Goal: Information Seeking & Learning: Find specific page/section

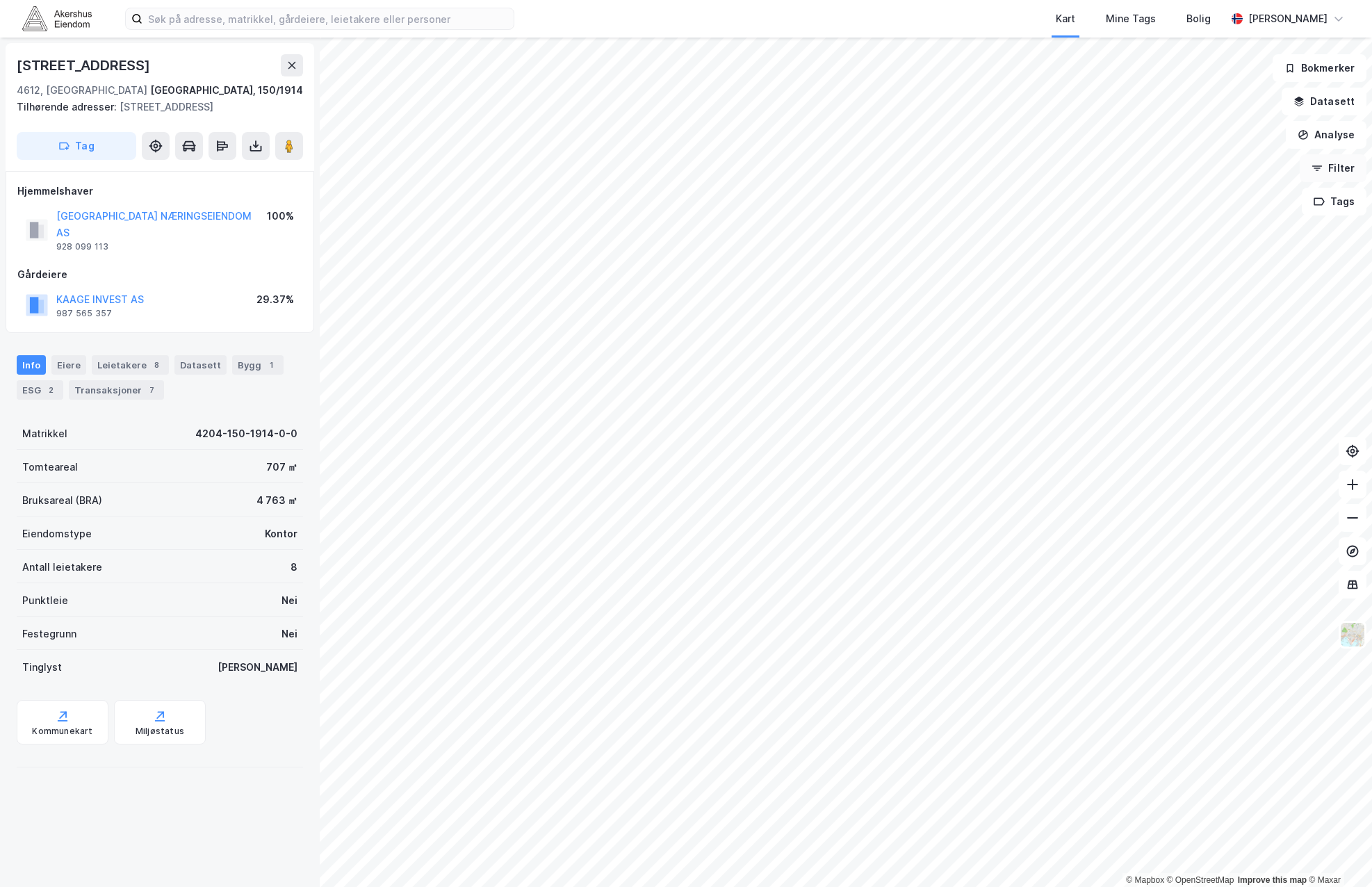
click at [1338, 169] on button "Filter" at bounding box center [1333, 168] width 67 height 28
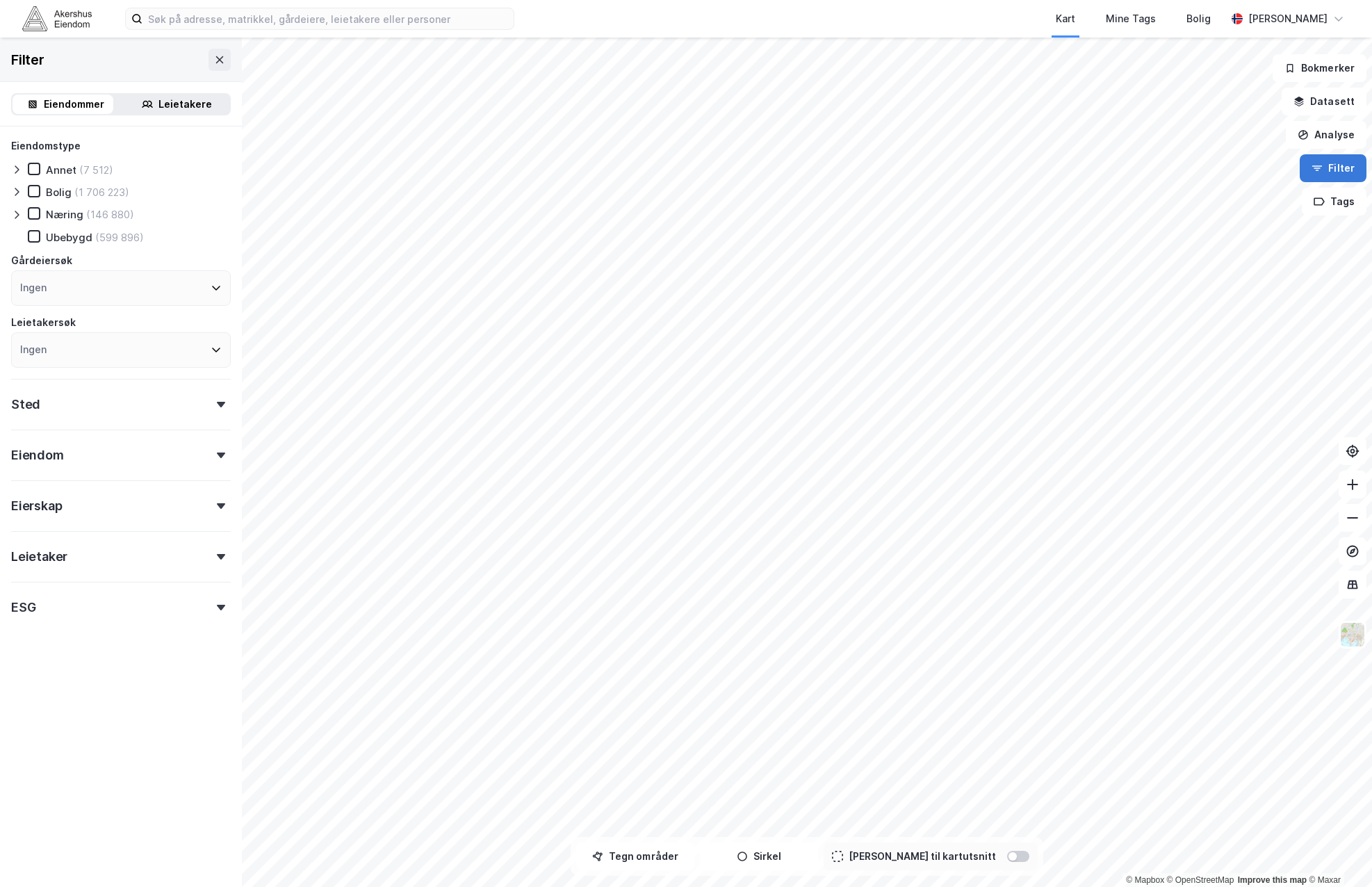
click at [1338, 169] on button "Filter" at bounding box center [1333, 168] width 67 height 28
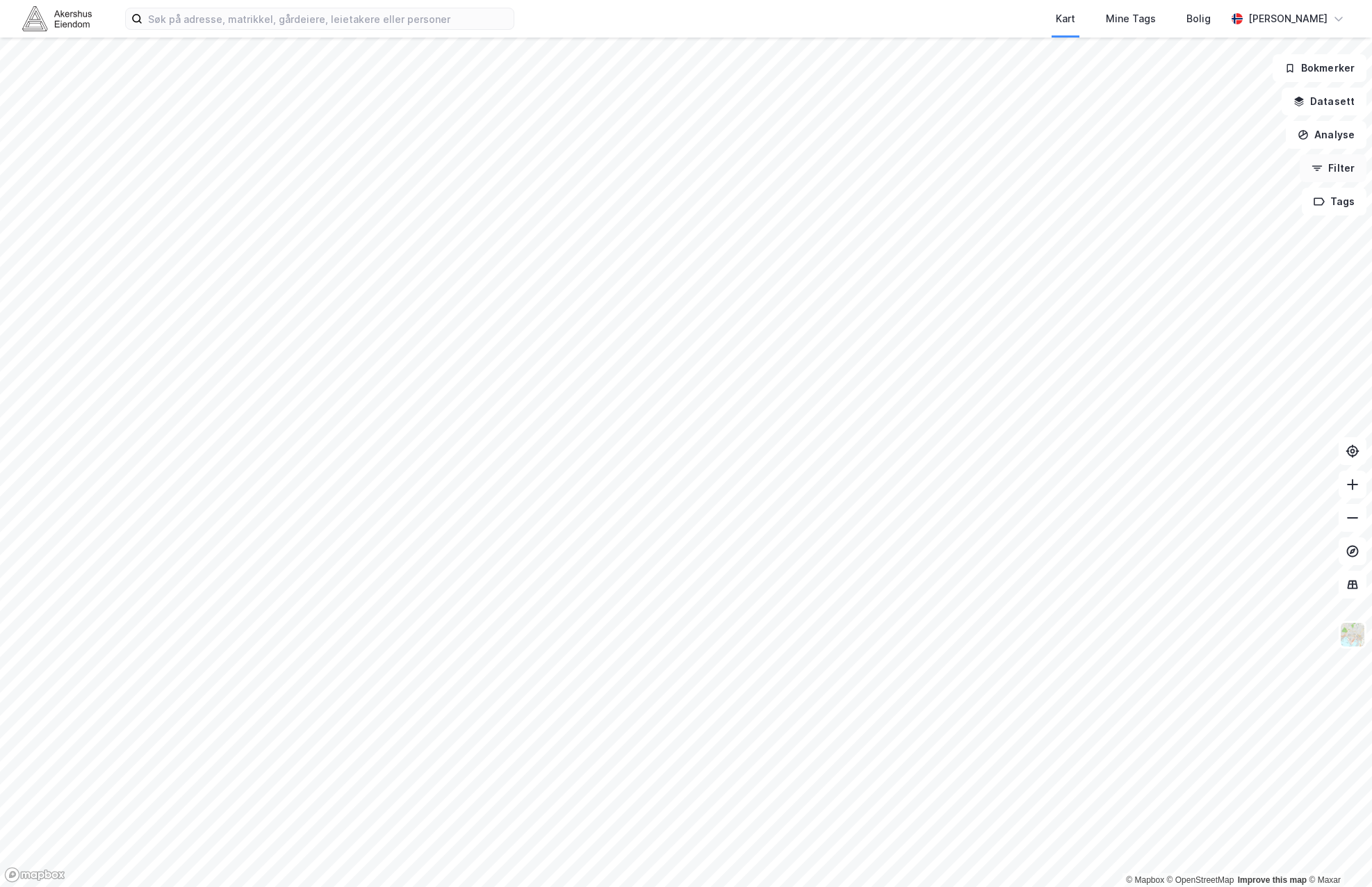
click at [1348, 166] on button "Filter" at bounding box center [1333, 168] width 67 height 28
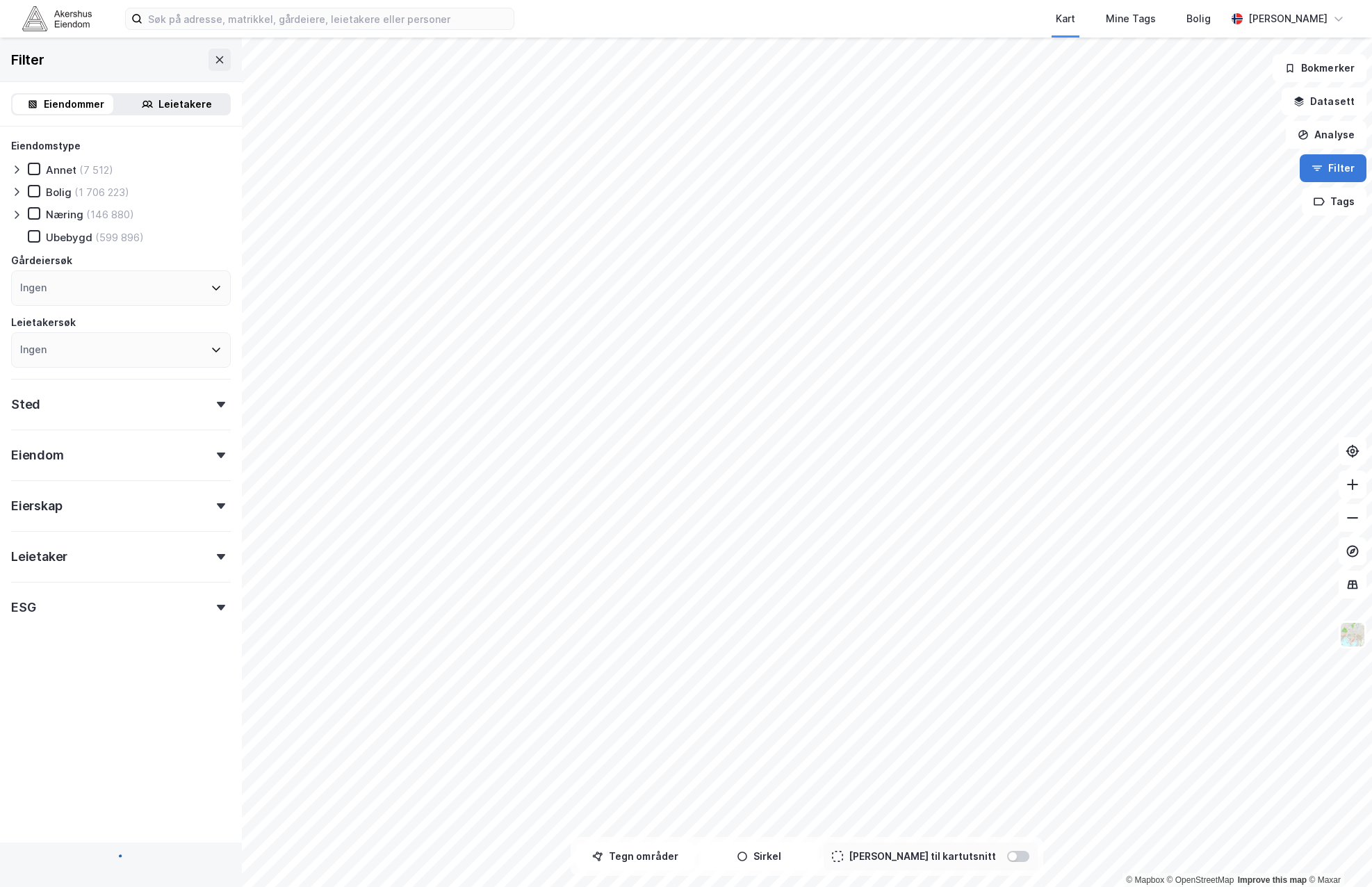
click at [1348, 166] on button "Filter" at bounding box center [1333, 168] width 67 height 28
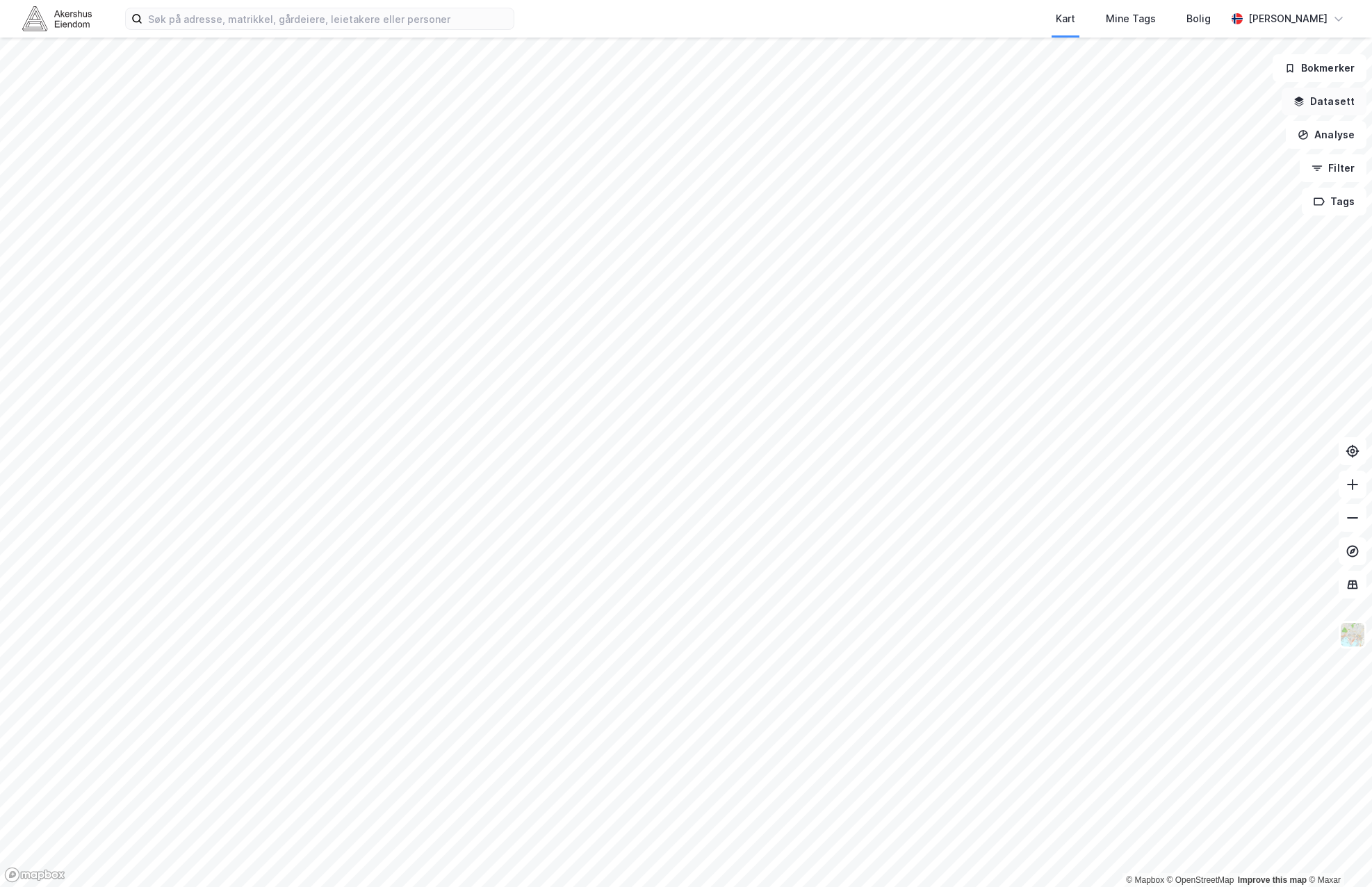
click at [1349, 100] on button "Datasett" at bounding box center [1324, 102] width 85 height 28
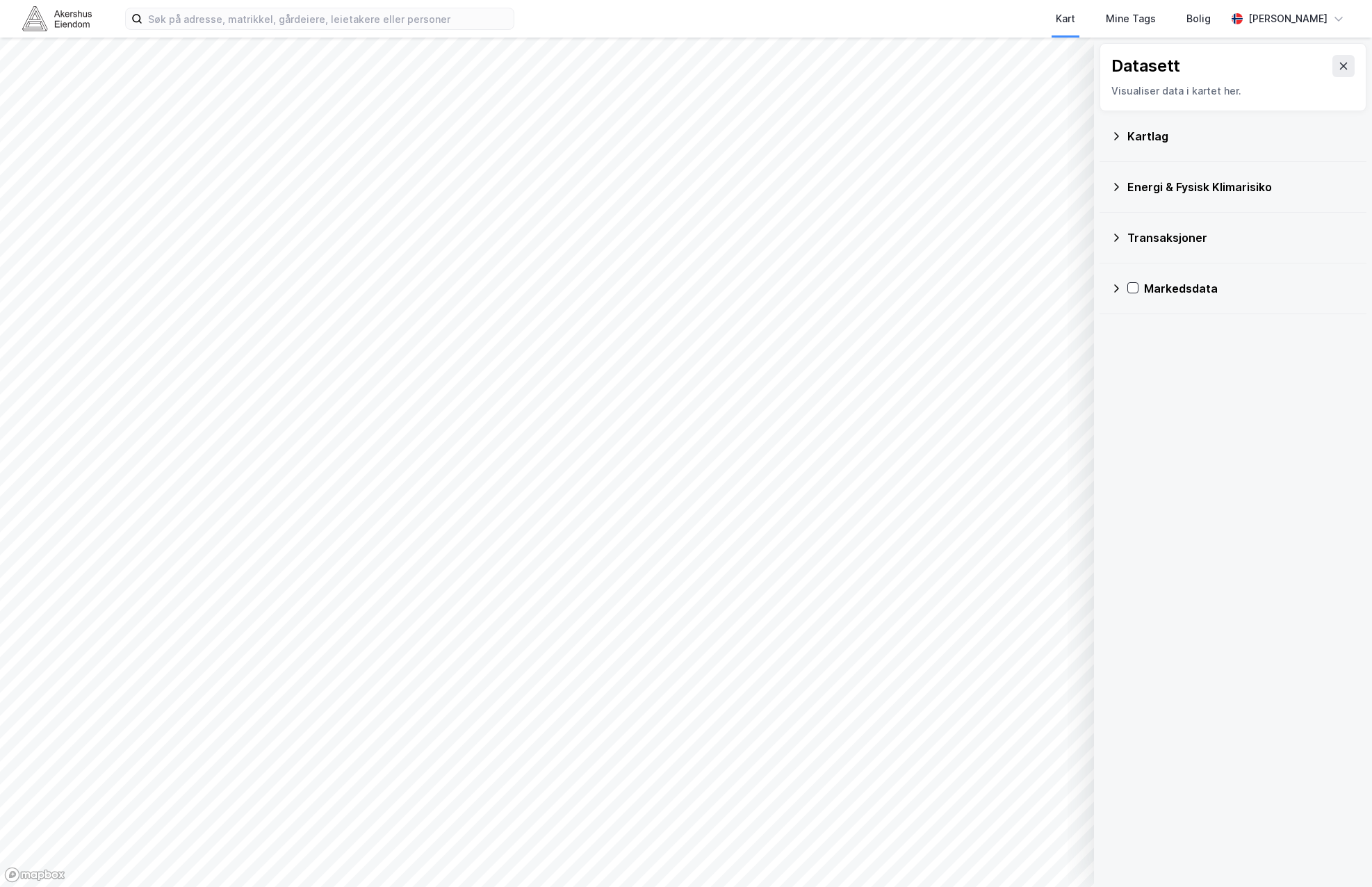
click at [1106, 134] on div "Kartlag" at bounding box center [1233, 136] width 267 height 51
click at [1112, 133] on icon at bounding box center [1116, 136] width 11 height 11
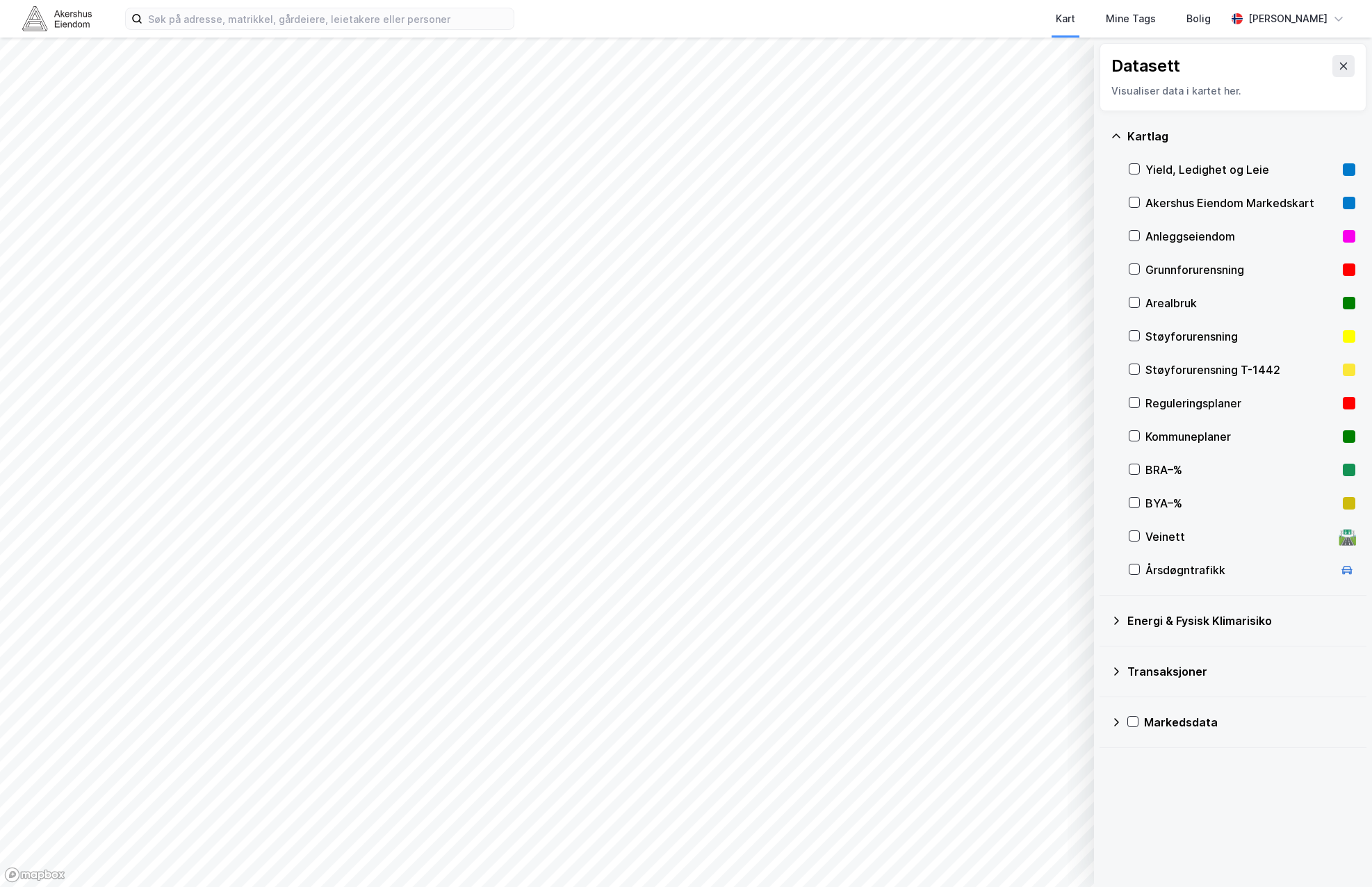
click at [1192, 433] on div "Kommuneplaner" at bounding box center [1241, 437] width 192 height 17
click at [1188, 440] on div "Kommuneplaner" at bounding box center [1241, 437] width 192 height 17
click at [1195, 401] on div "Reguleringsplaner" at bounding box center [1241, 403] width 192 height 17
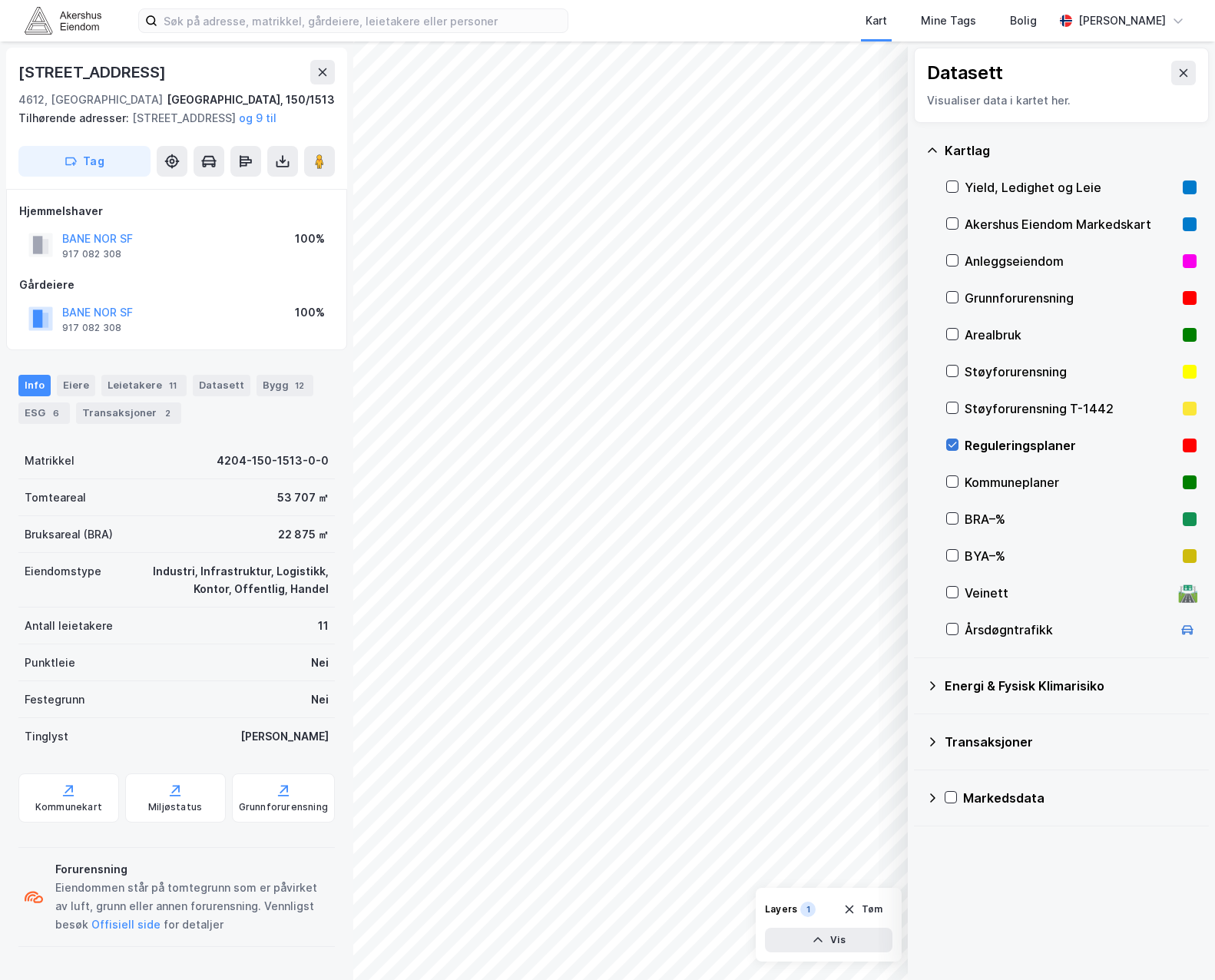
click at [951, 440] on icon at bounding box center [952, 444] width 11 height 11
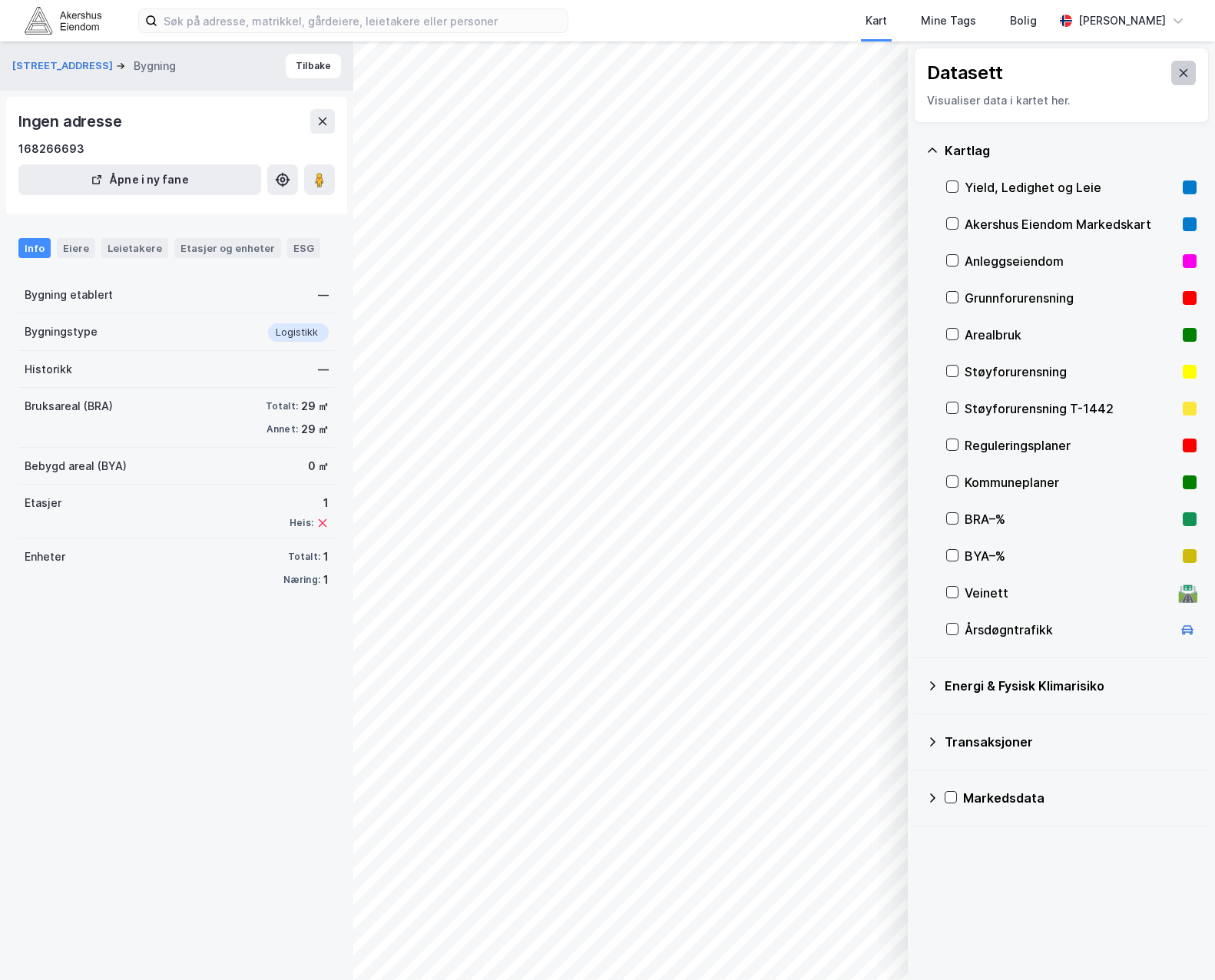
click at [1178, 77] on icon at bounding box center [1184, 73] width 12 height 12
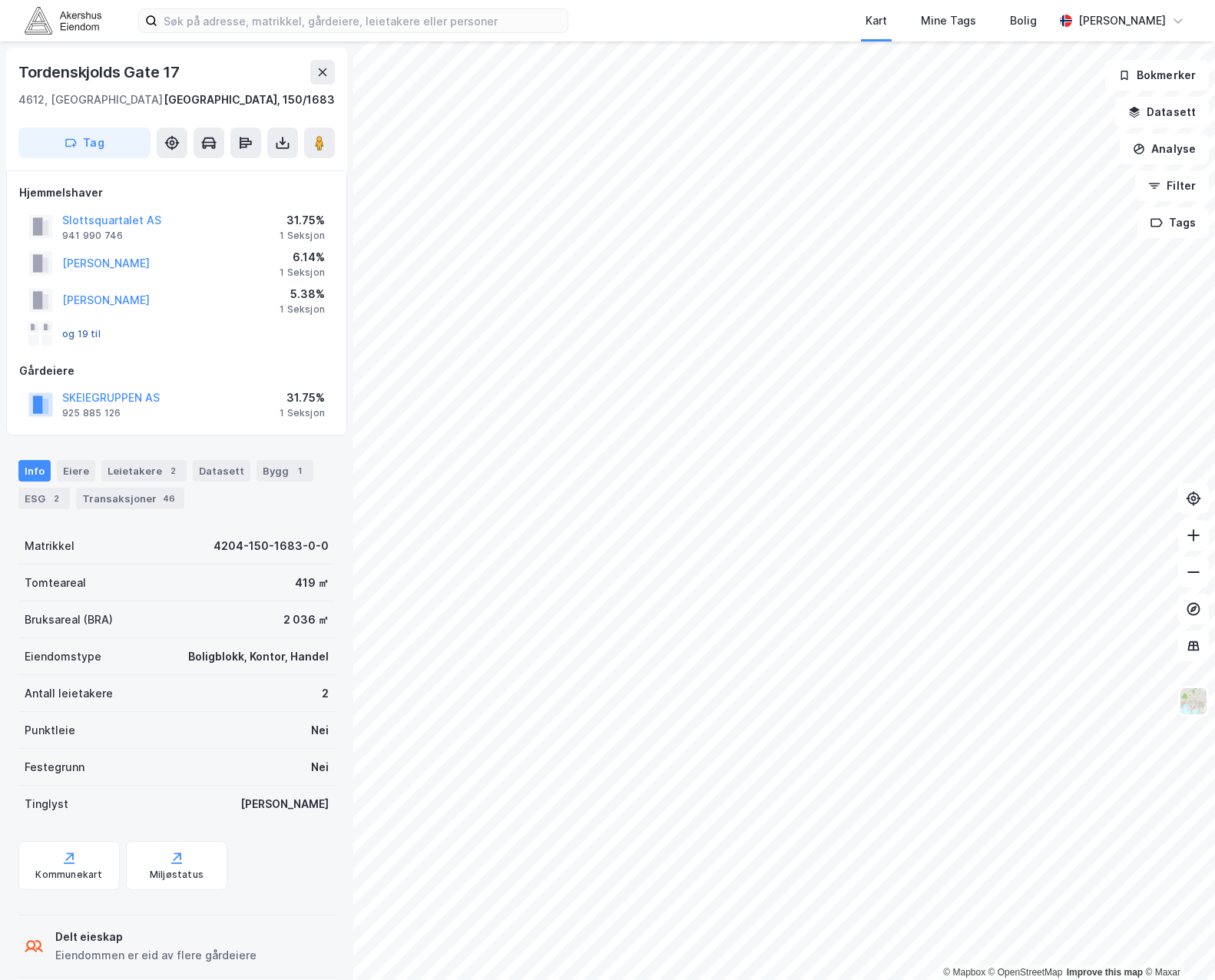
click at [0, 0] on button "og 19 til" at bounding box center [0, 0] width 0 height 0
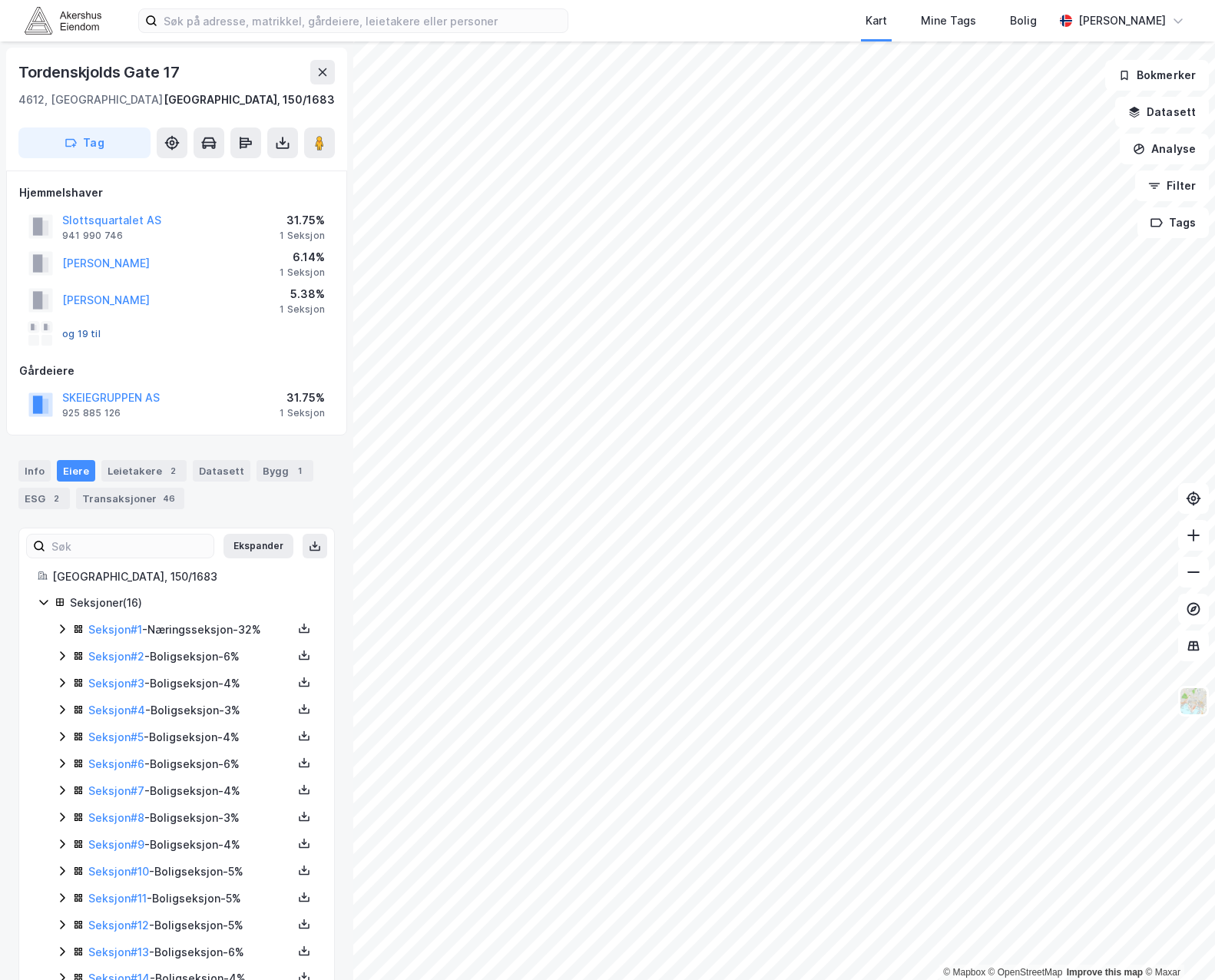
click at [0, 0] on button "og 19 til" at bounding box center [0, 0] width 0 height 0
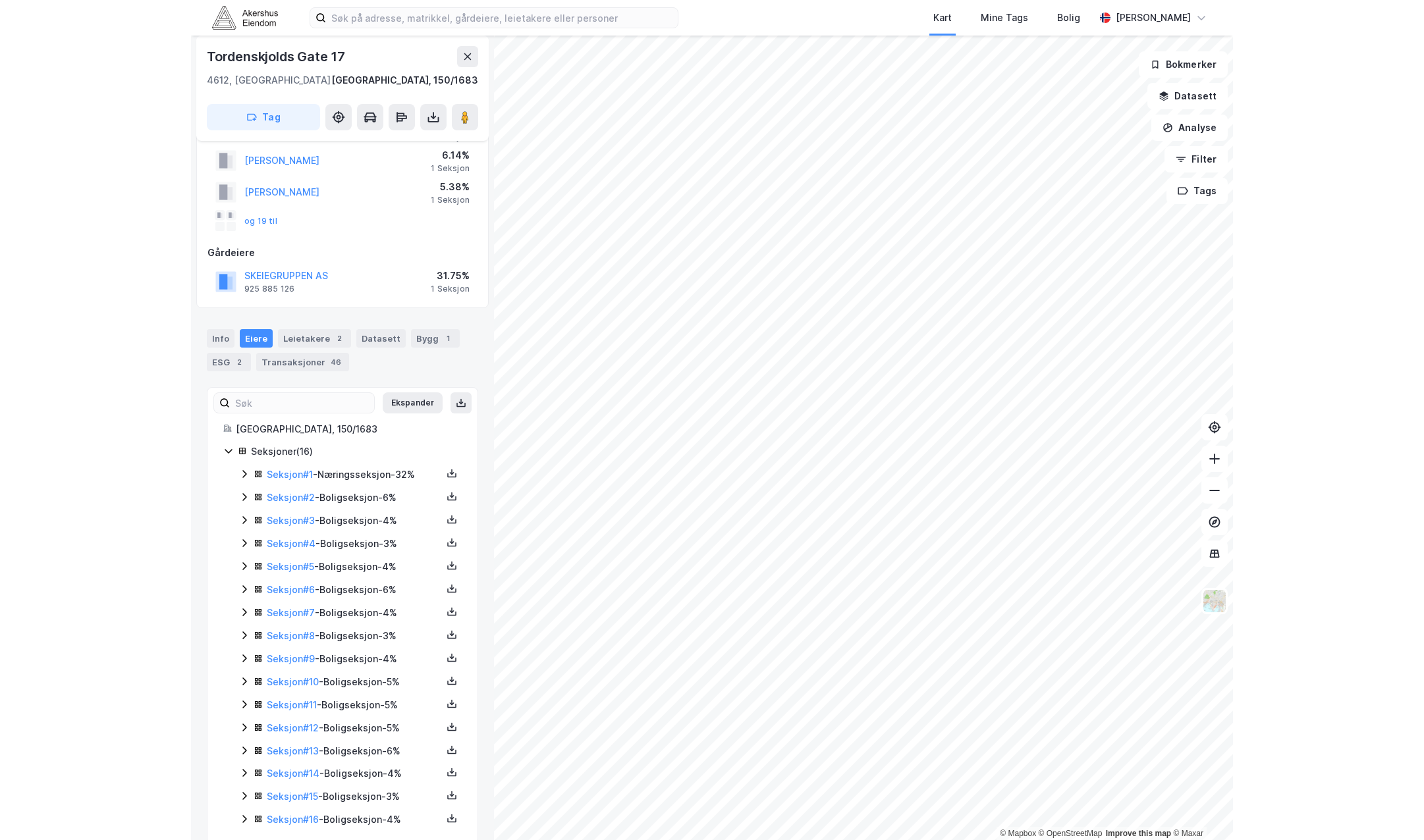
scroll to position [85, 0]
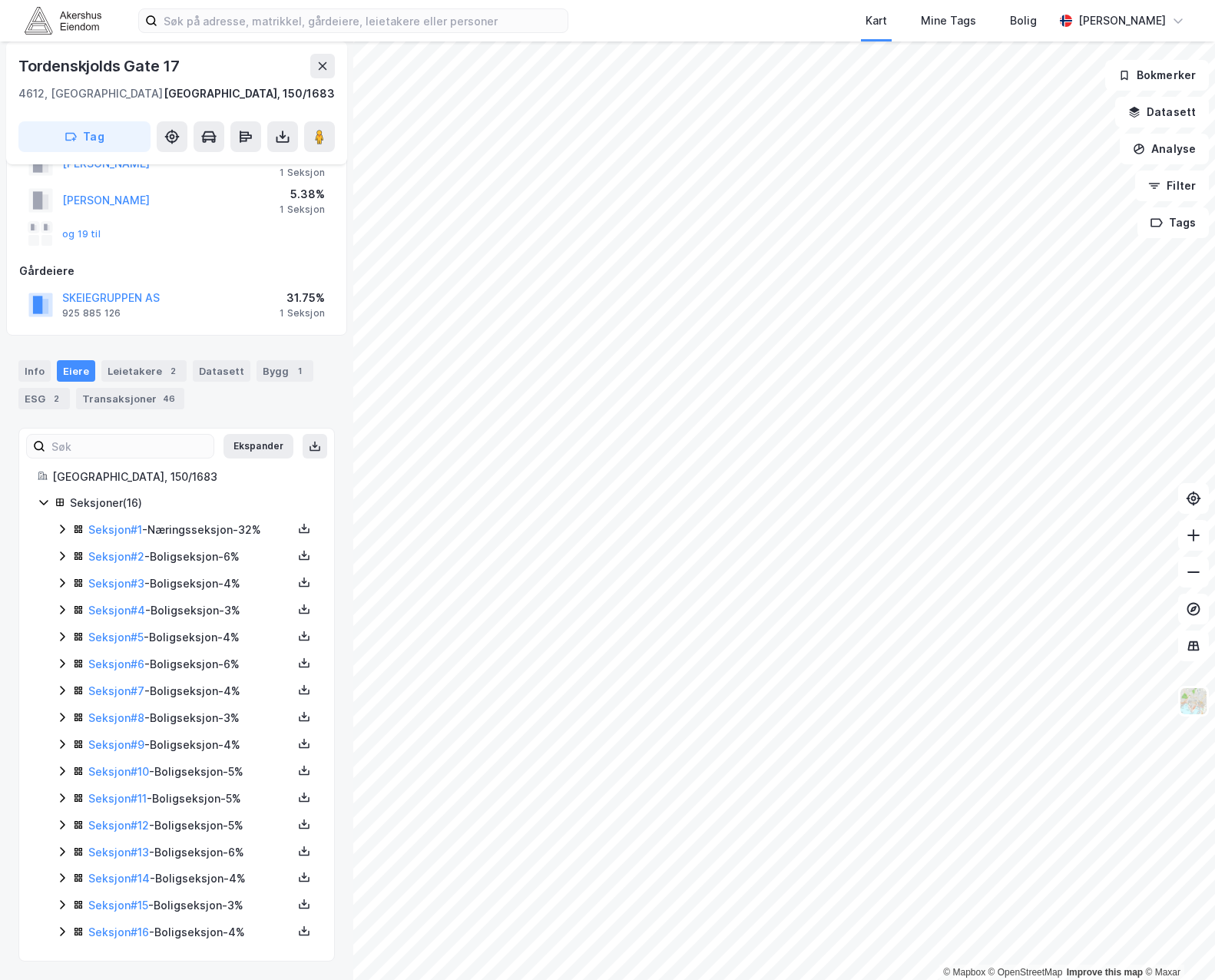
click at [62, 932] on icon at bounding box center [62, 932] width 12 height 12
click at [62, 901] on icon at bounding box center [62, 904] width 12 height 12
click at [62, 880] on icon at bounding box center [62, 878] width 12 height 12
click at [65, 857] on icon at bounding box center [62, 852] width 12 height 12
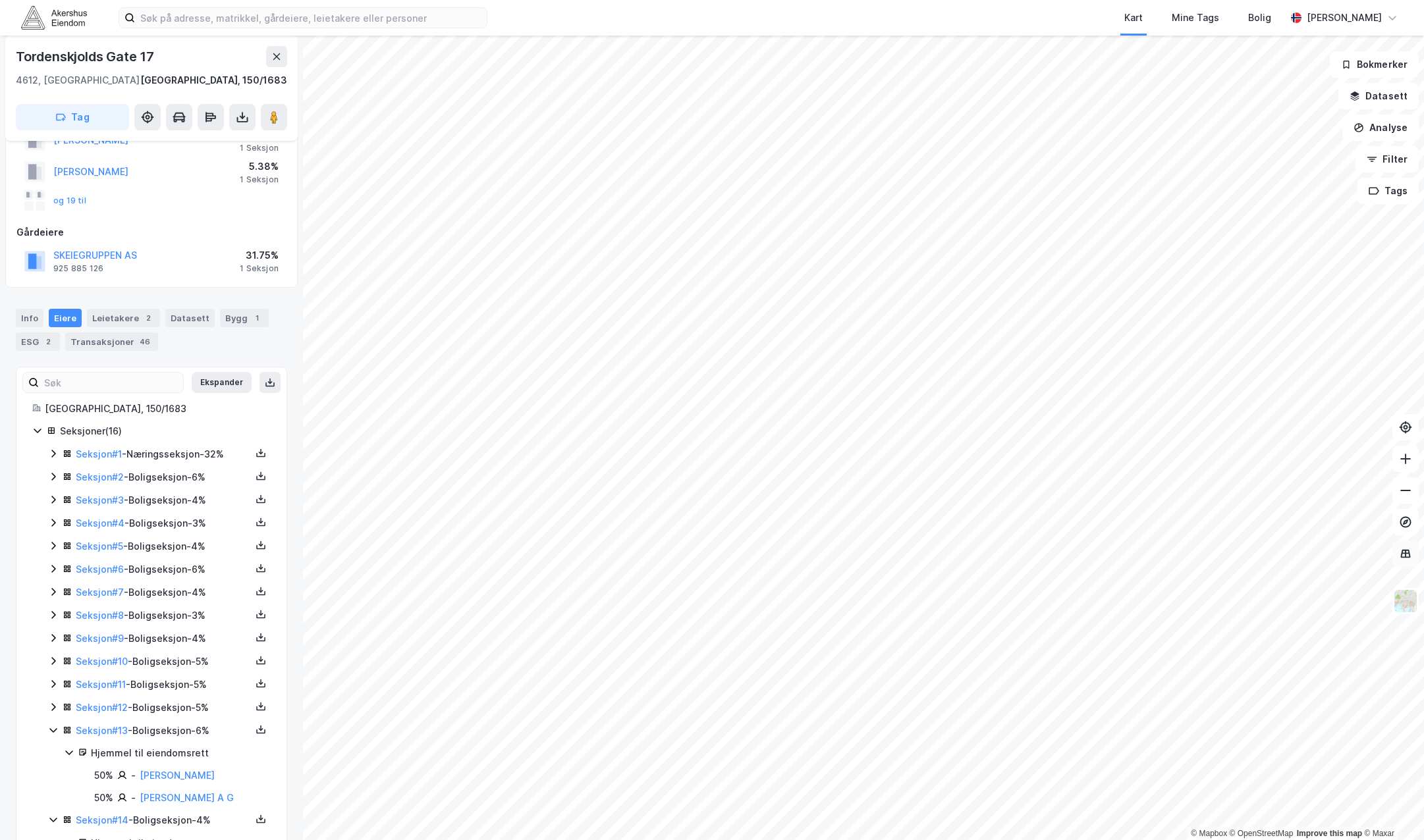
click at [1299, 556] on icon at bounding box center [1405, 553] width 13 height 13
click at [1299, 600] on img at bounding box center [1405, 601] width 25 height 25
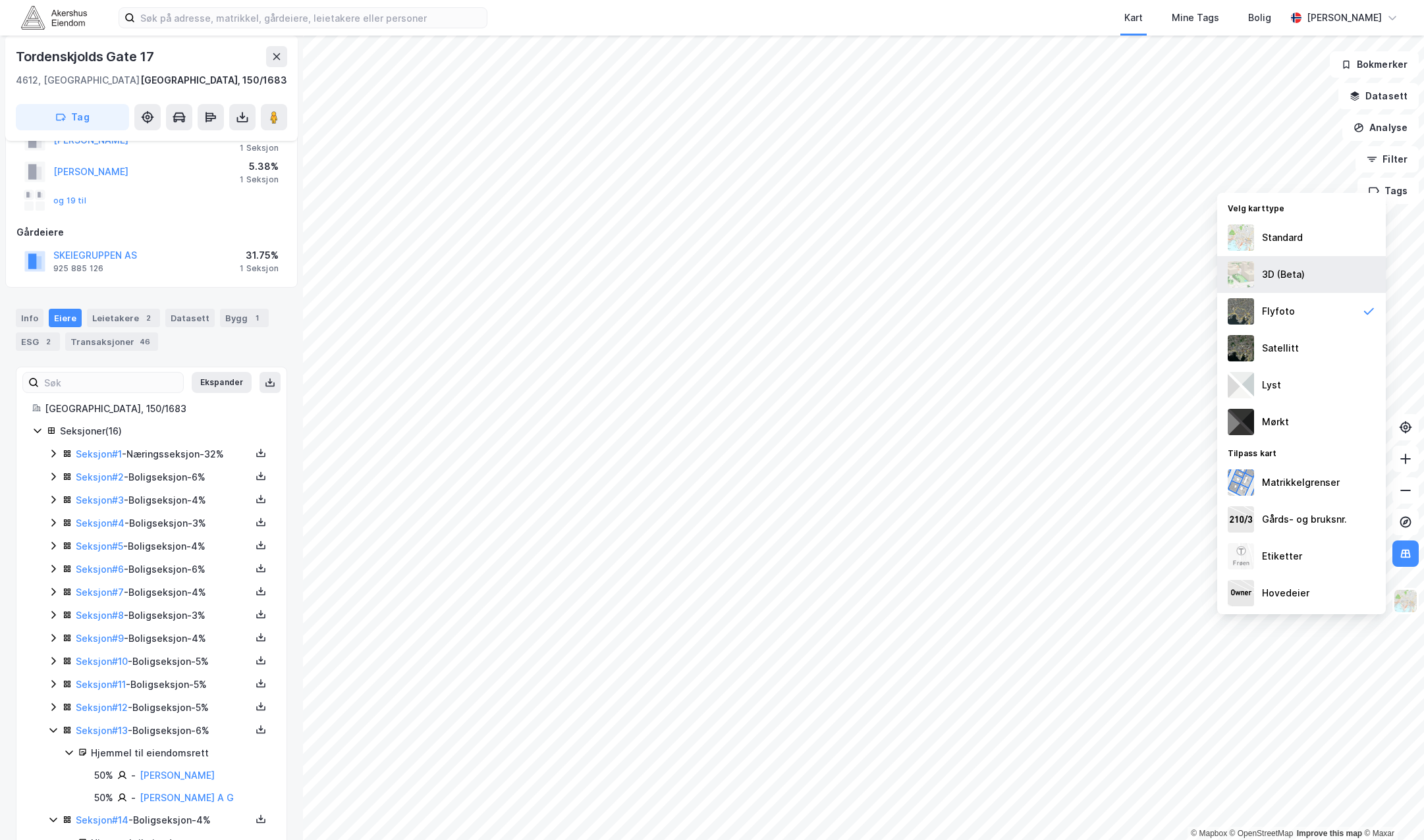
click at [1299, 276] on div "3D (Beta)" at bounding box center [1301, 274] width 169 height 37
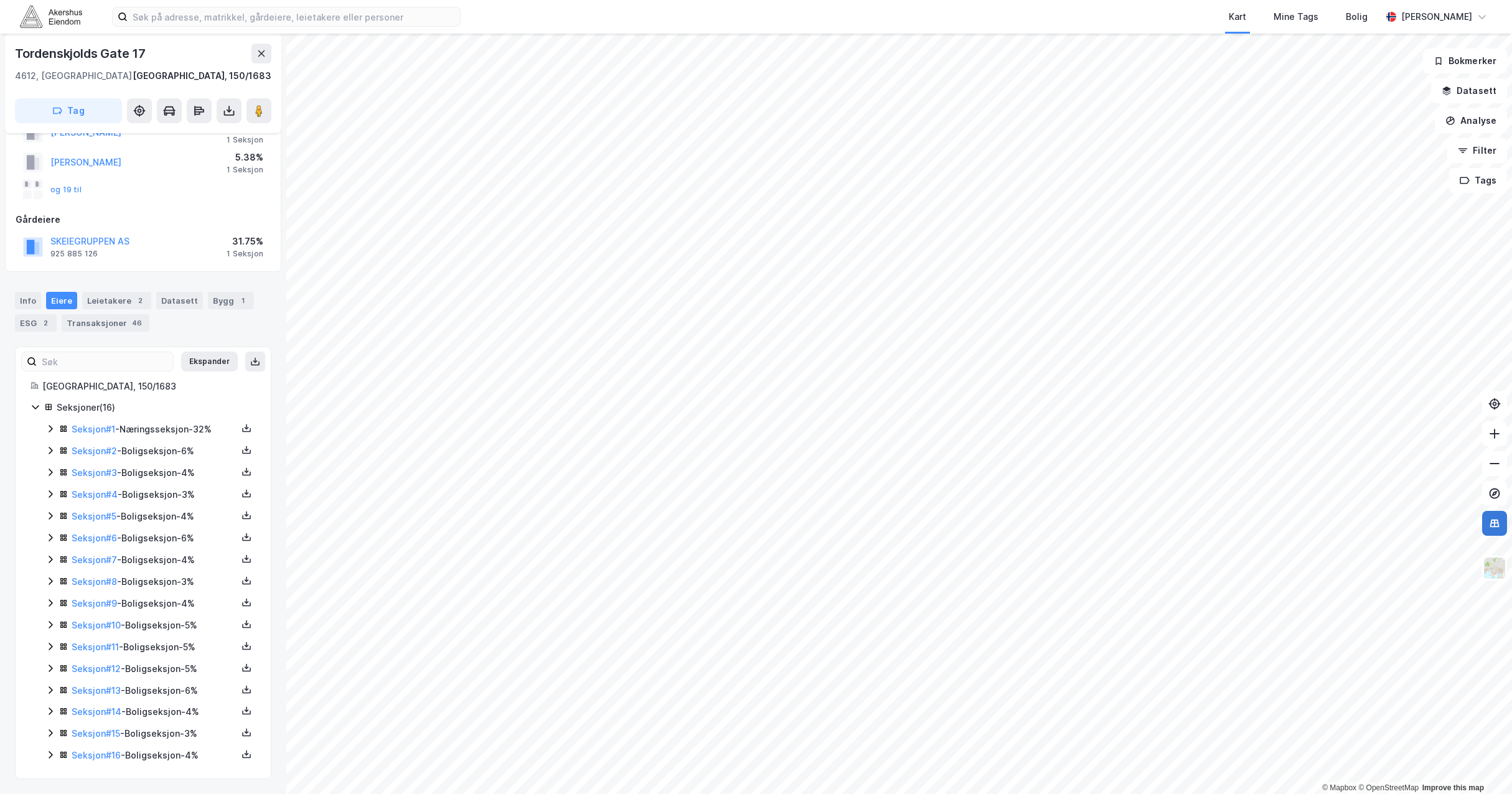
click at [1228, 520] on icon at bounding box center [1495, 524] width 10 height 8
click at [182, 10] on input at bounding box center [294, 17] width 332 height 19
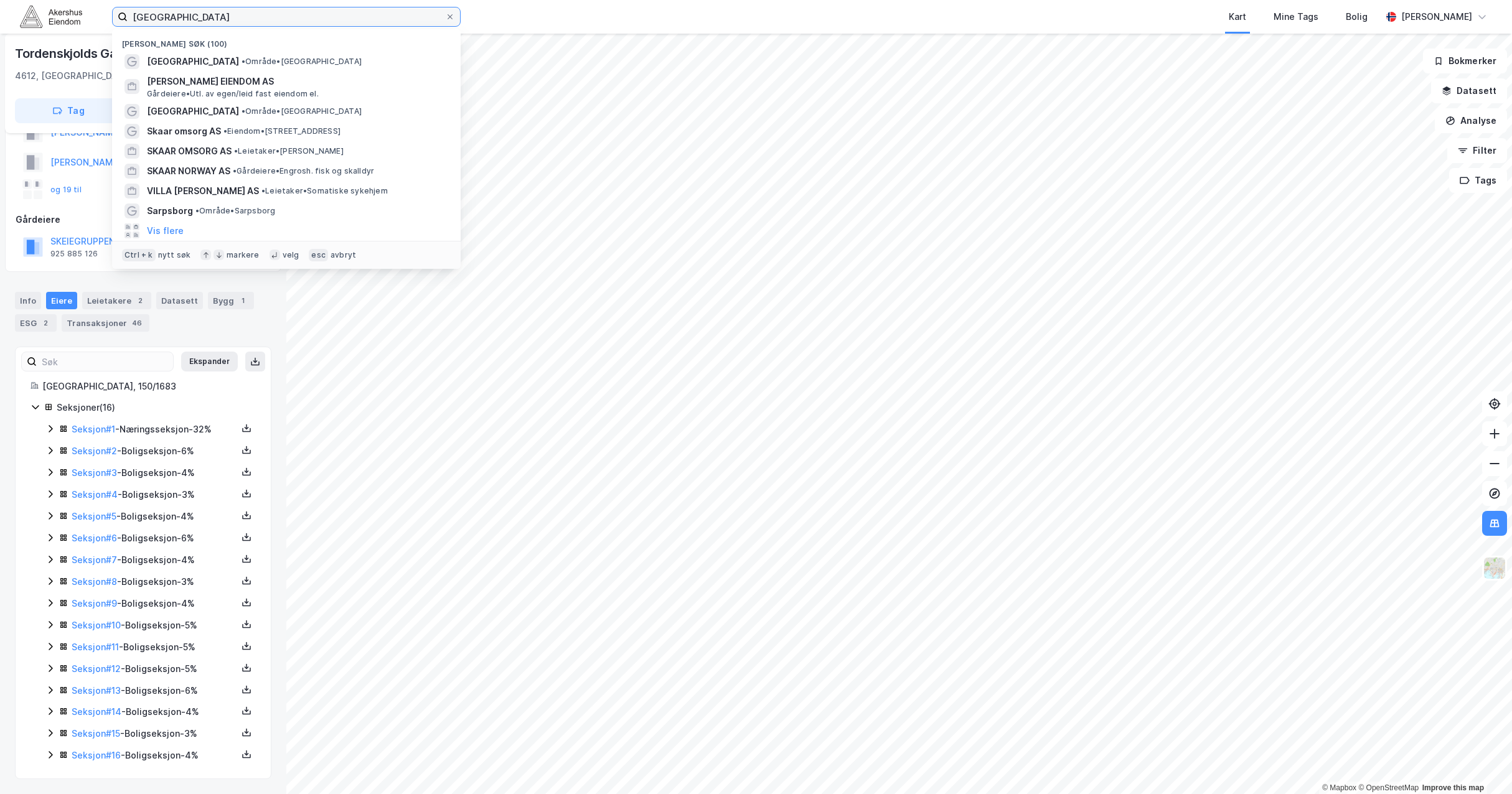
type input "[GEOGRAPHIC_DATA]"
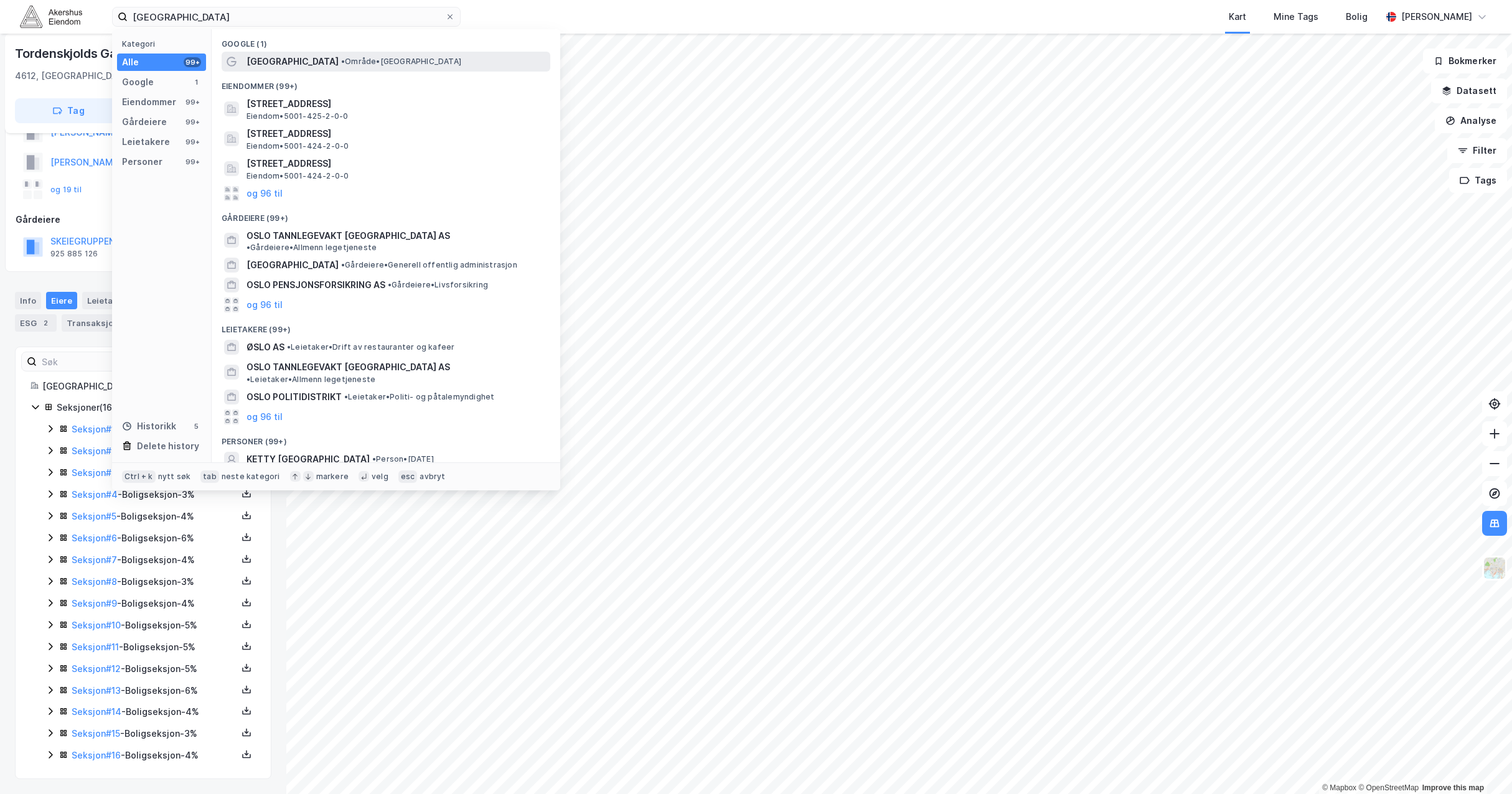
click at [254, 63] on span "[GEOGRAPHIC_DATA]" at bounding box center [292, 62] width 92 height 15
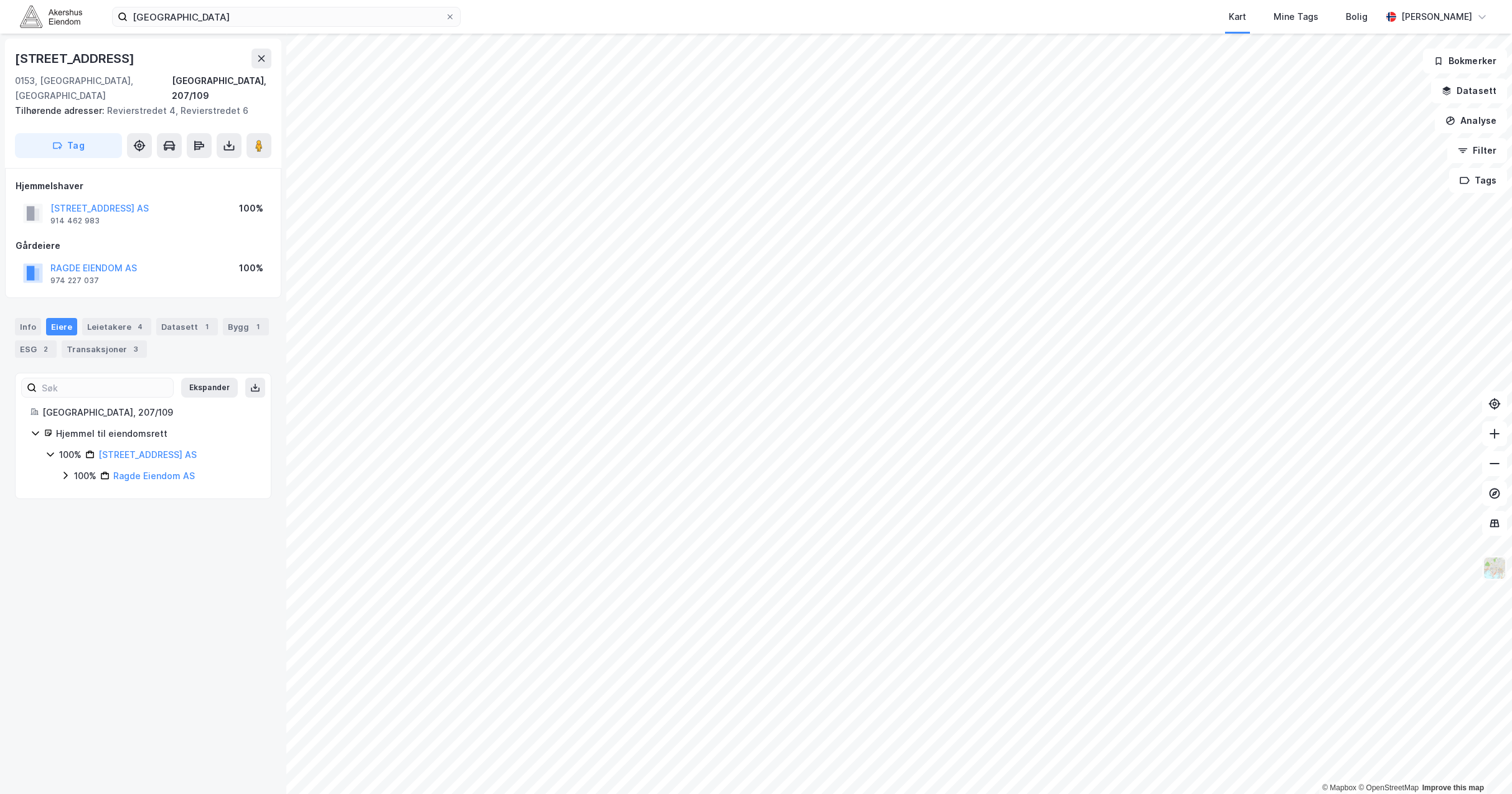
click at [1228, 571] on img at bounding box center [1494, 568] width 23 height 23
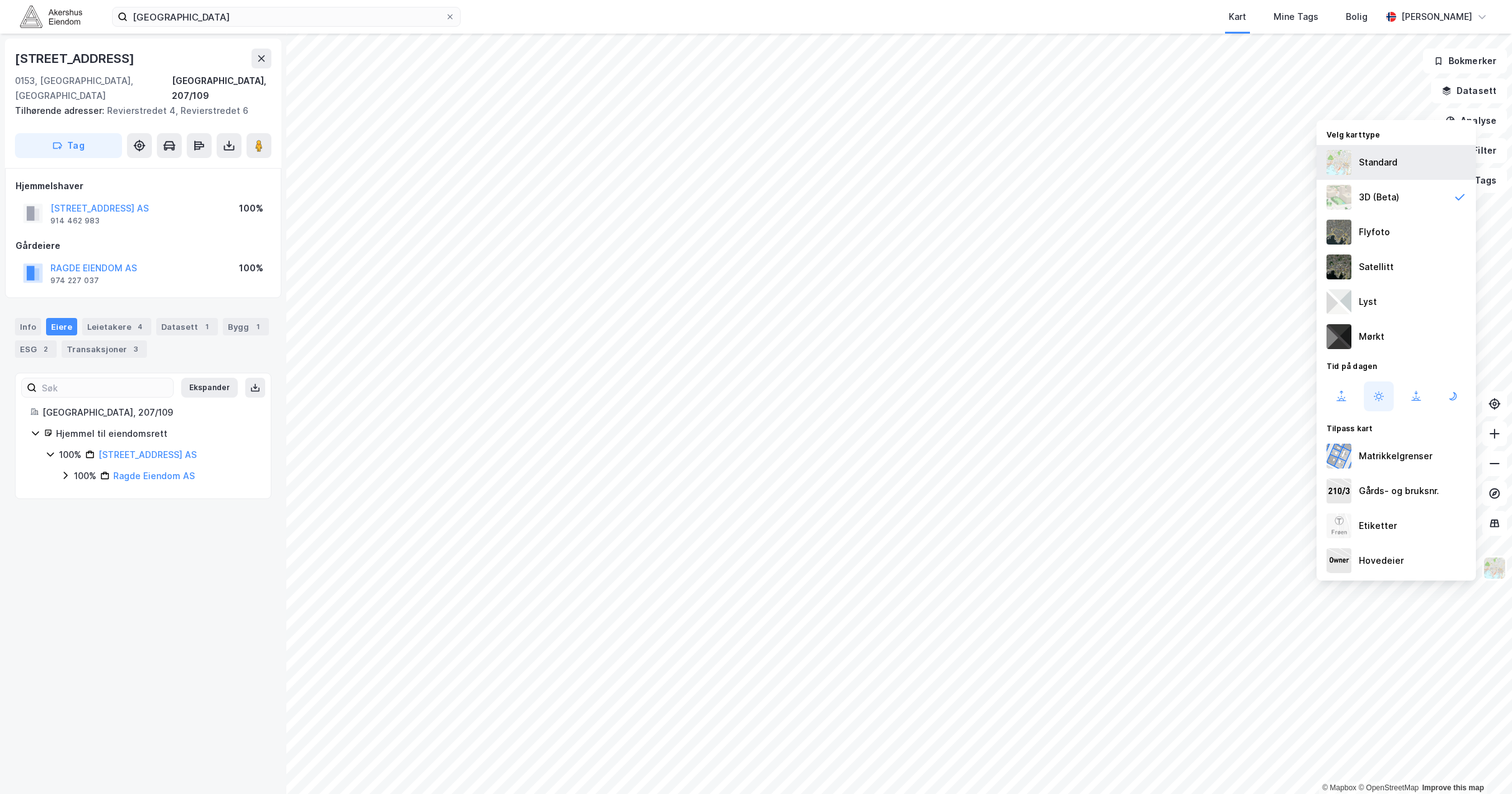
click at [1228, 167] on div "Standard" at bounding box center [1378, 163] width 39 height 15
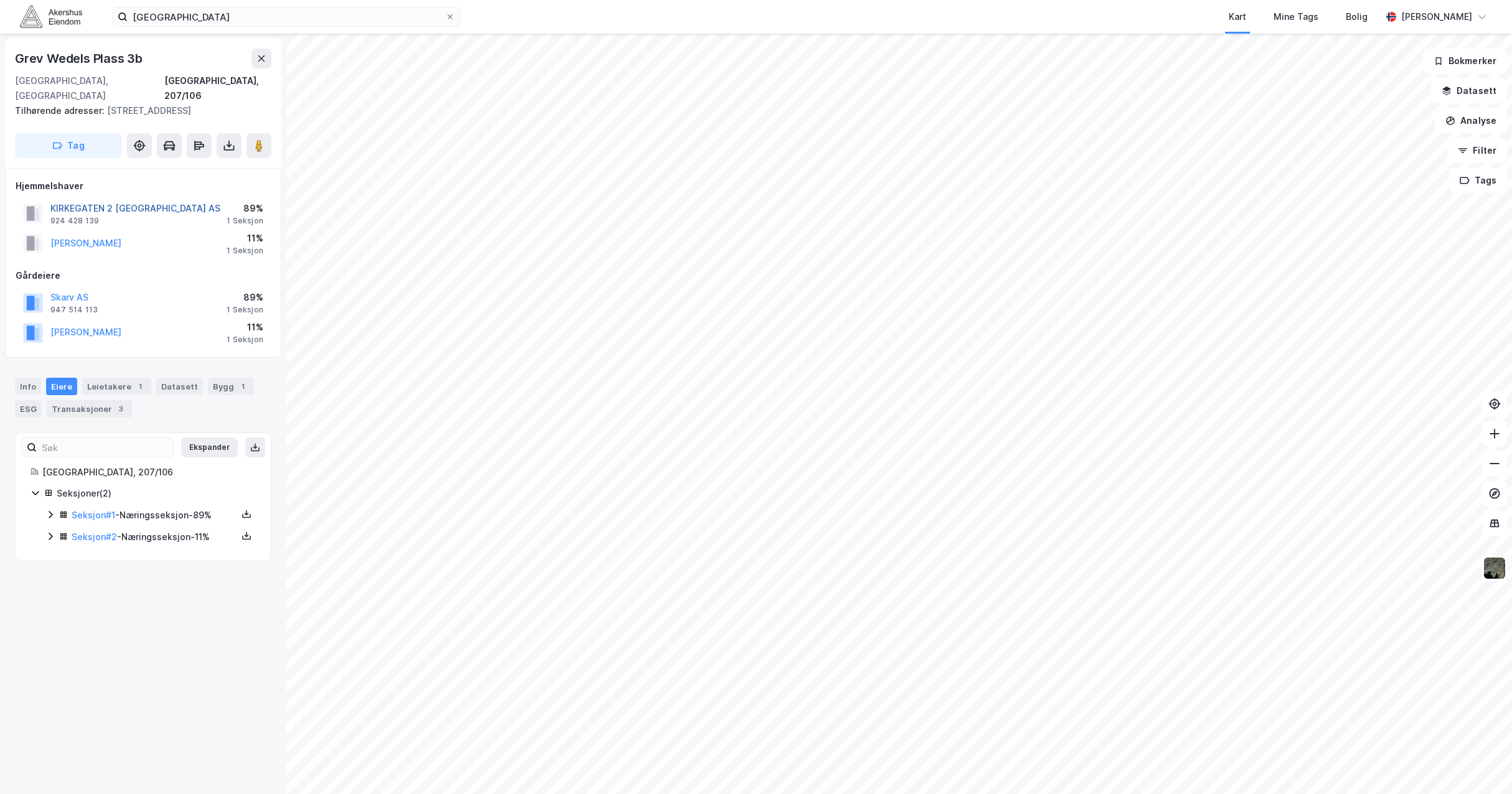
click at [0, 0] on button "KIRKEGATEN 2 [GEOGRAPHIC_DATA] AS" at bounding box center [0, 0] width 0 height 0
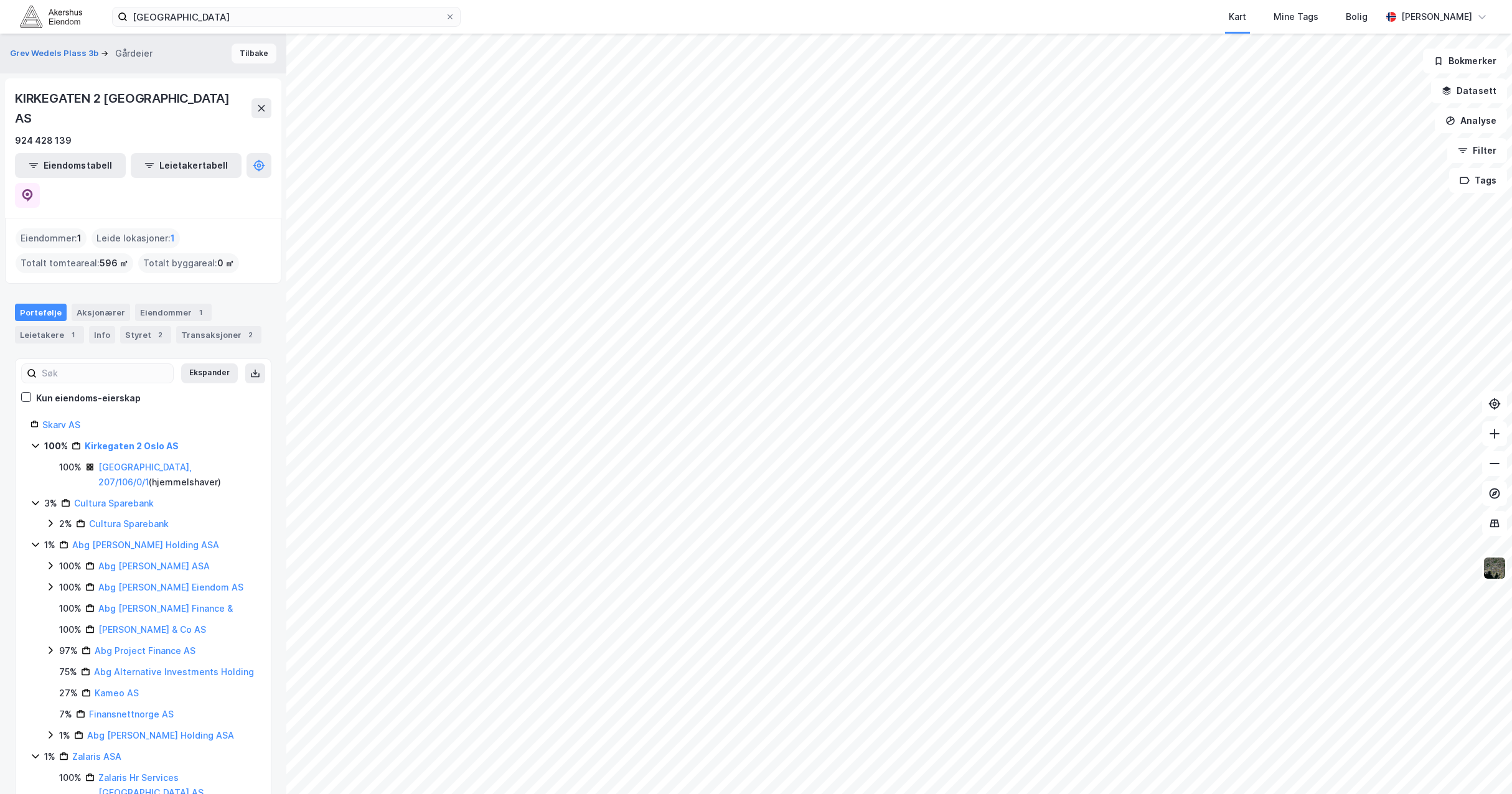
click at [237, 54] on button "Tilbake" at bounding box center [254, 53] width 45 height 20
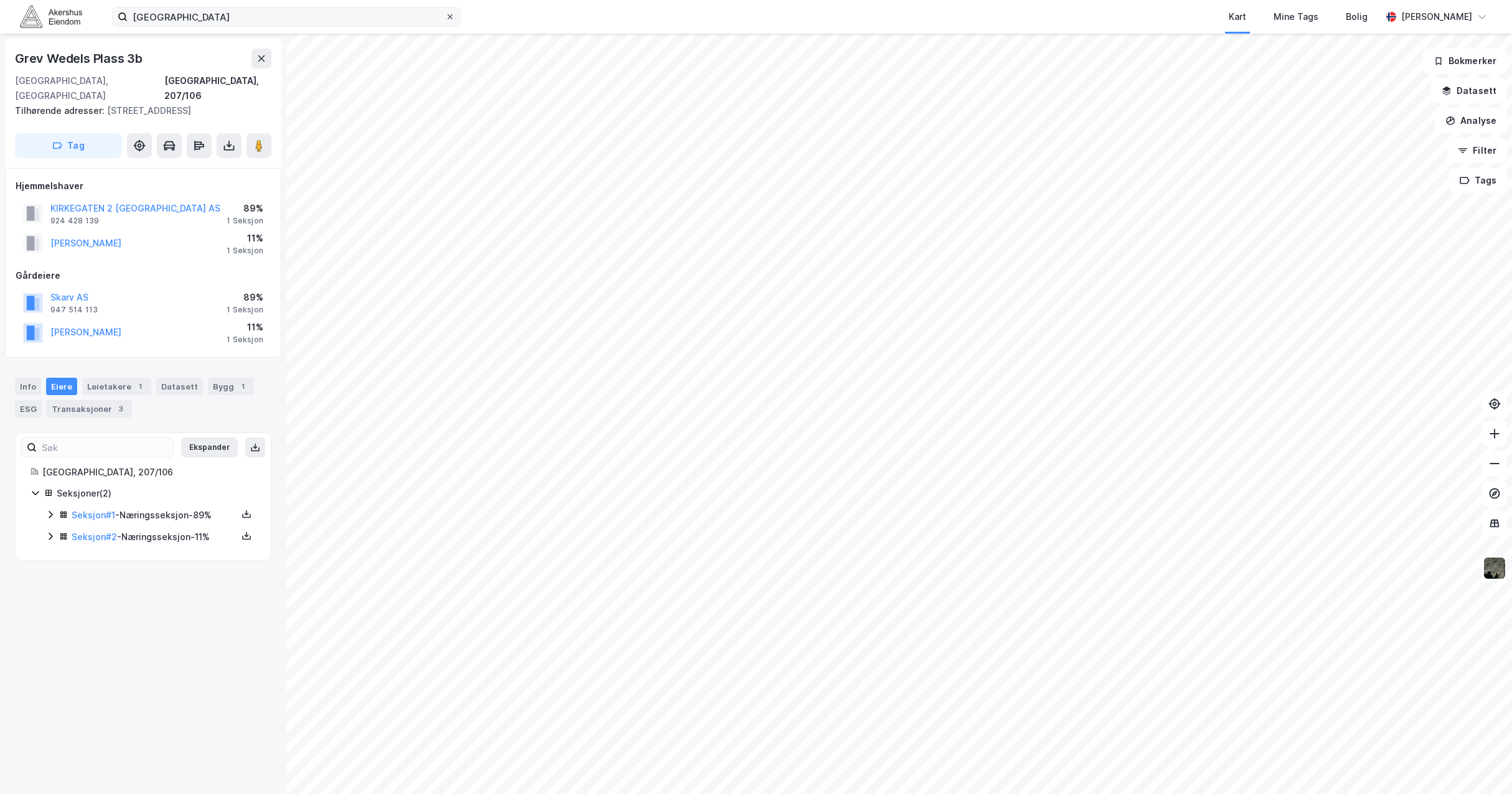
click at [449, 16] on icon at bounding box center [450, 17] width 8 height 8
click at [445, 16] on input "[GEOGRAPHIC_DATA]" at bounding box center [286, 17] width 317 height 19
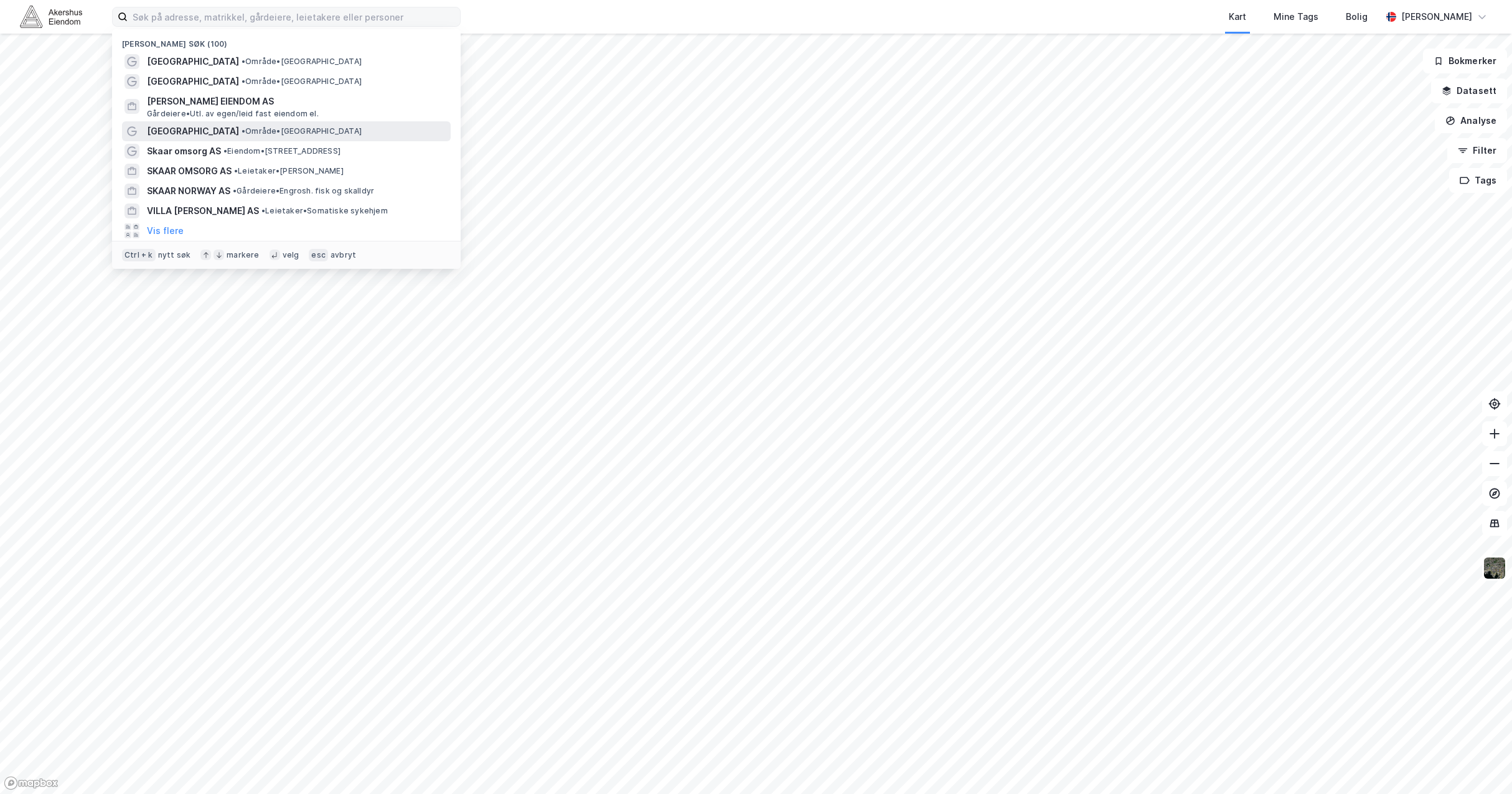
click at [196, 131] on span "[GEOGRAPHIC_DATA]" at bounding box center [193, 132] width 92 height 15
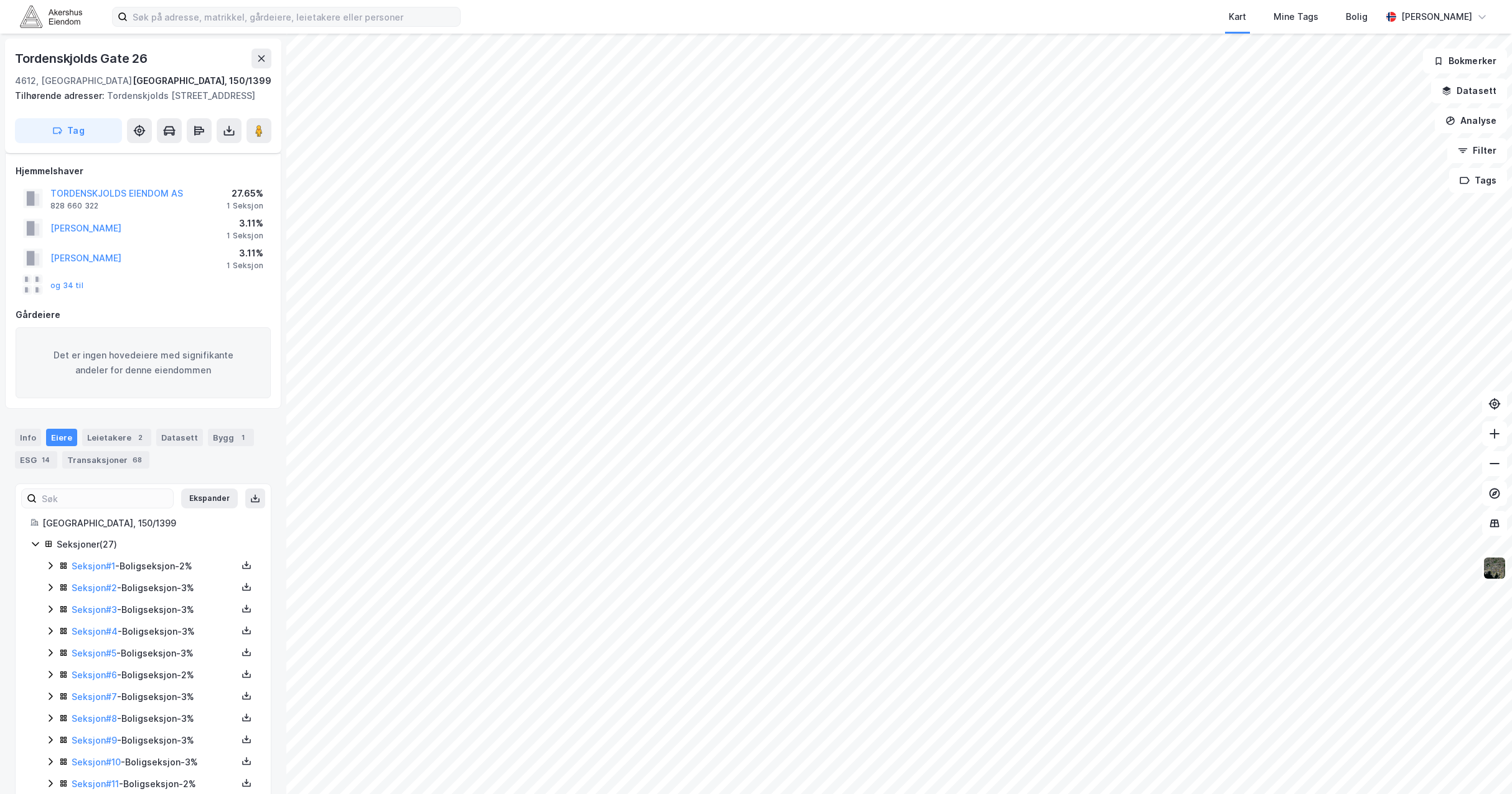
scroll to position [81, 0]
